Goal: Contribute content: Contribute content

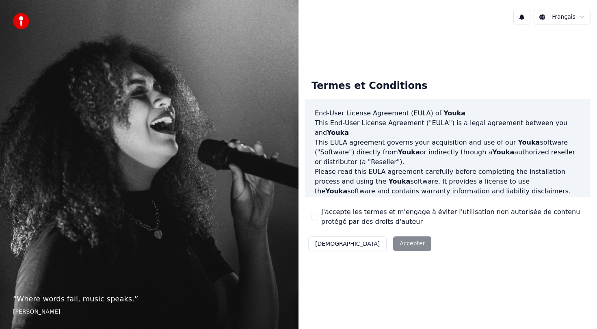
click at [314, 218] on button "J'accepte les termes et m'engage à éviter l'utilisation non autorisée de conten…" at bounding box center [314, 217] width 6 height 6
click at [393, 246] on button "Accepter" at bounding box center [412, 243] width 38 height 15
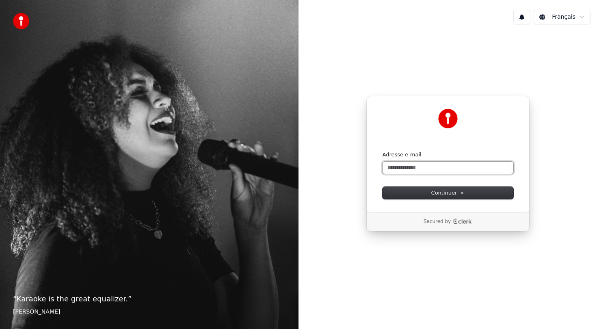
click at [397, 168] on input "Adresse e-mail" at bounding box center [447, 168] width 131 height 12
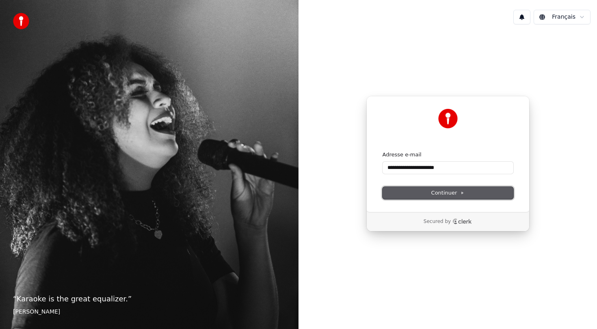
click at [427, 196] on button "Continuer" at bounding box center [447, 193] width 131 height 12
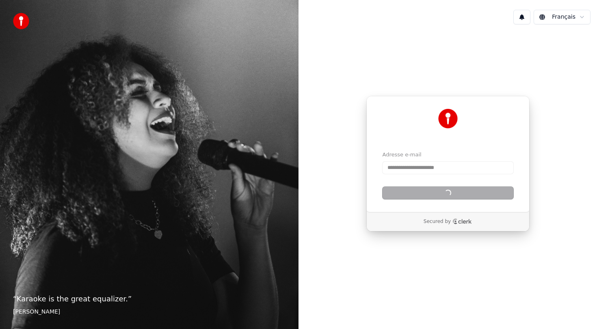
type input "**********"
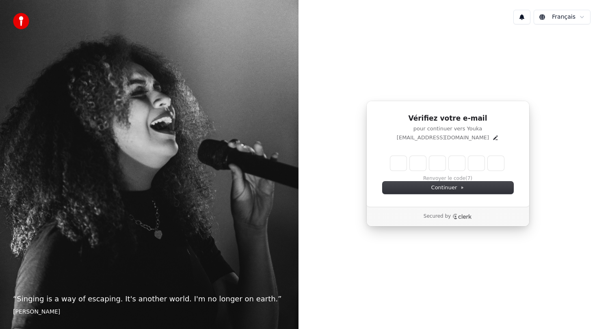
type input "*"
type input "**"
type input "*"
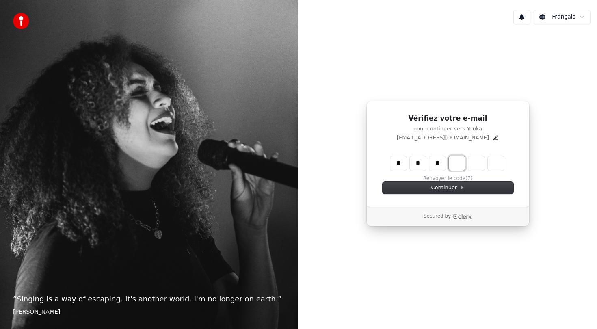
type input "***"
type input "*"
type input "****"
type input "*"
type input "*****"
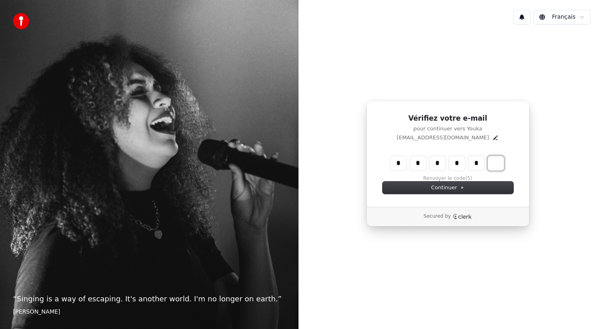
type input "*"
type input "******"
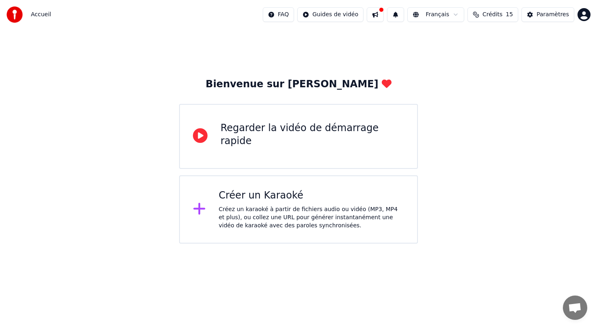
click at [197, 209] on icon at bounding box center [199, 209] width 12 height 12
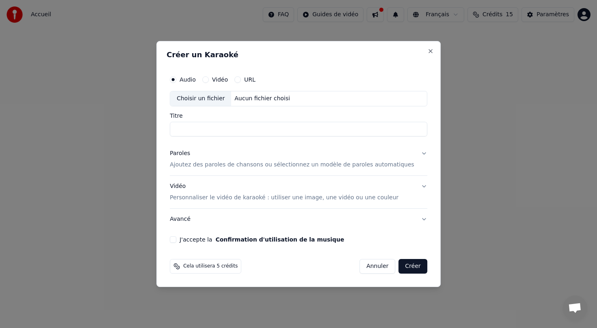
click at [217, 99] on div "Choisir un fichier" at bounding box center [200, 98] width 61 height 15
click at [200, 130] on input "Titre" at bounding box center [298, 129] width 257 height 15
type input "**********"
click at [252, 97] on div "Aucun fichier choisi" at bounding box center [262, 99] width 62 height 8
click at [220, 79] on label "Vidéo" at bounding box center [220, 80] width 16 height 6
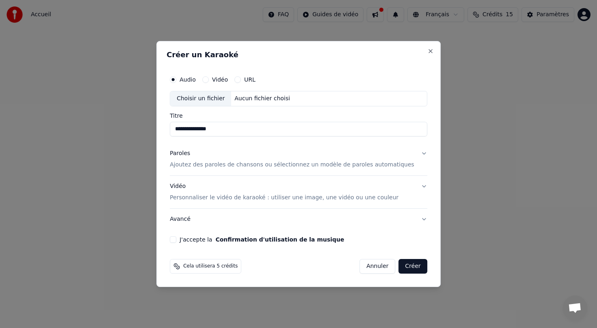
click at [209, 79] on button "Vidéo" at bounding box center [205, 79] width 6 height 6
click at [196, 78] on label "Audio" at bounding box center [187, 80] width 16 height 6
click at [176, 78] on button "Audio" at bounding box center [173, 79] width 6 height 6
click at [223, 130] on input "Titre" at bounding box center [298, 129] width 257 height 15
type input "**********"
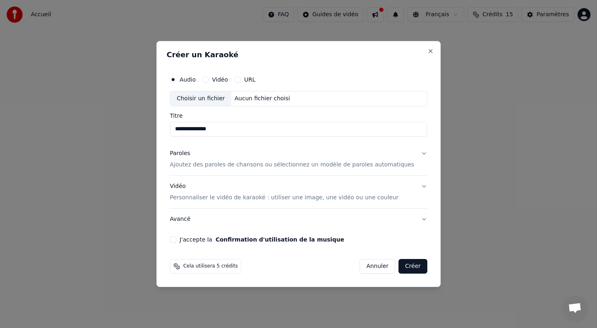
click at [176, 239] on button "J'accepte la Confirmation d'utilisation de la musique" at bounding box center [173, 239] width 6 height 6
click at [414, 156] on button "Paroles Ajoutez des paroles de chansons ou sélectionnez un modèle de paroles au…" at bounding box center [298, 159] width 257 height 32
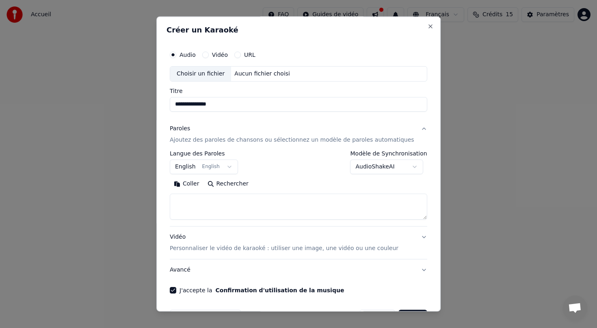
scroll to position [26, 0]
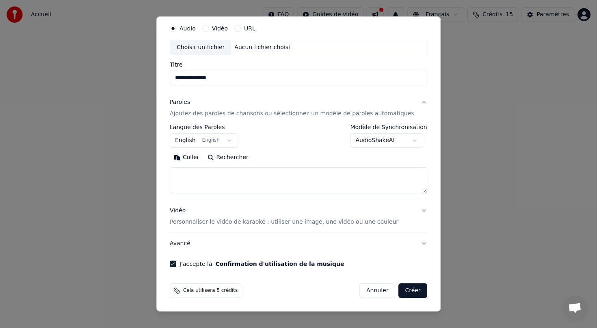
click at [402, 292] on button "Créer" at bounding box center [413, 290] width 28 height 15
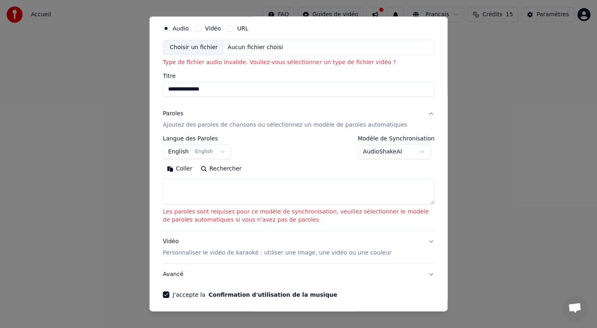
click at [207, 29] on label "Vidéo" at bounding box center [213, 29] width 16 height 6
click at [201, 29] on button "Vidéo" at bounding box center [198, 28] width 6 height 6
click at [289, 65] on p "Type de fichier vidéo invalide. Vouliez-vous sélectionner un type de fichier au…" at bounding box center [299, 62] width 272 height 8
click at [210, 51] on div "Choisir un fichier" at bounding box center [193, 47] width 61 height 15
select select
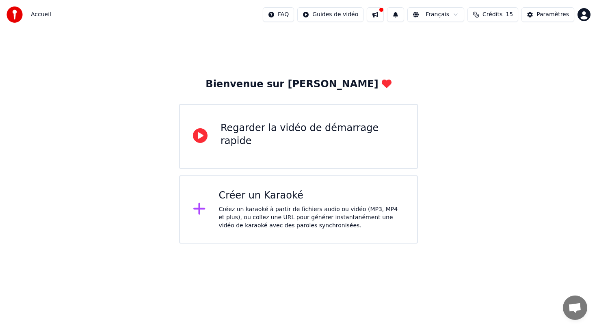
click at [506, 15] on button "Crédits 15" at bounding box center [492, 14] width 51 height 15
click at [553, 11] on div "Paramètres" at bounding box center [552, 15] width 32 height 8
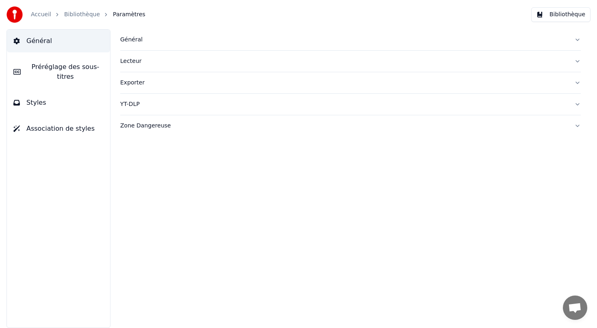
click at [86, 15] on link "Bibliothèque" at bounding box center [82, 15] width 36 height 8
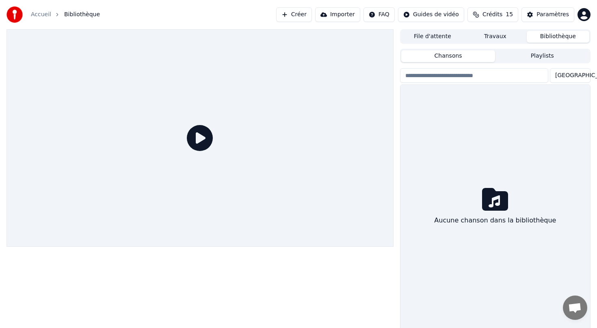
click at [456, 78] on input "search" at bounding box center [474, 75] width 148 height 15
type input "****"
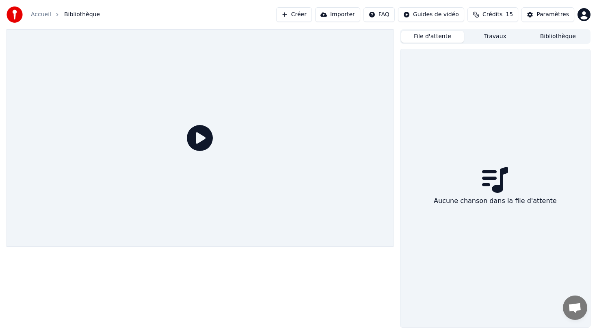
click at [443, 41] on button "File d'attente" at bounding box center [432, 37] width 63 height 12
click at [496, 39] on button "Travaux" at bounding box center [495, 37] width 63 height 12
click at [345, 13] on button "Importer" at bounding box center [337, 14] width 45 height 15
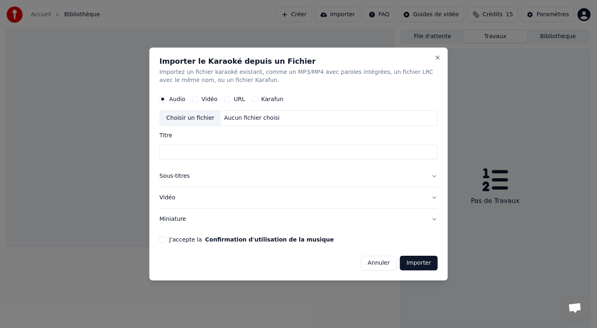
click at [438, 62] on div "Importer le Karaoké depuis un Fichier Importez un fichier karaoké existant, com…" at bounding box center [298, 163] width 298 height 233
click at [439, 58] on button "Close" at bounding box center [437, 57] width 6 height 6
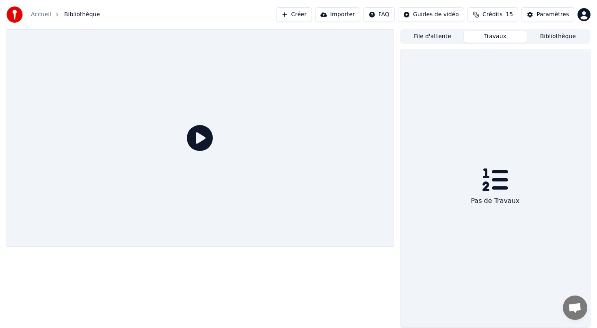
click at [350, 16] on button "Importer" at bounding box center [337, 14] width 45 height 15
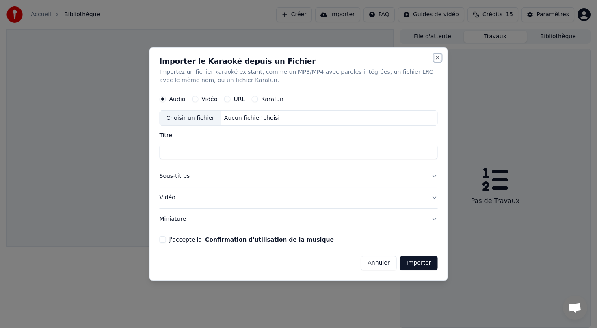
click at [436, 57] on button "Close" at bounding box center [437, 57] width 6 height 6
